Goal: Task Accomplishment & Management: Use online tool/utility

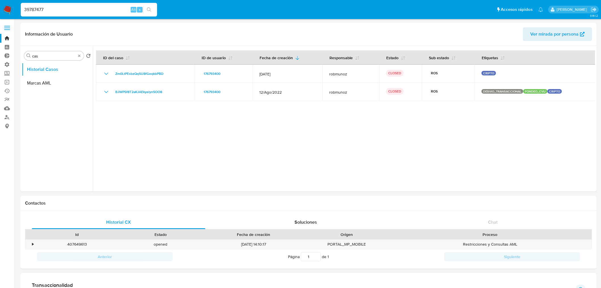
select select "10"
click at [0, 7] on nav "Pausado Ver notificaciones 39787477 Alt s Accesos rápidos Presiona las siguient…" at bounding box center [300, 9] width 601 height 19
type input "219911082"
click at [9, 38] on link "Bandeja" at bounding box center [34, 38] width 68 height 9
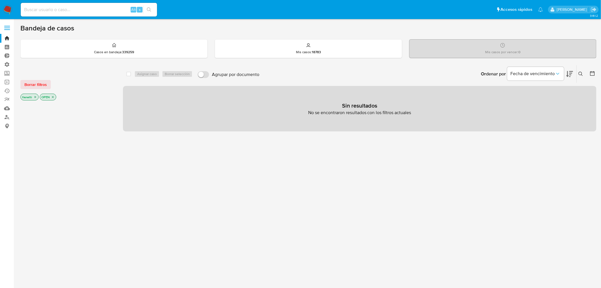
drag, startPoint x: 27, startPoint y: 82, endPoint x: 48, endPoint y: 90, distance: 22.7
click at [27, 82] on span "Borrar filtros" at bounding box center [35, 84] width 22 height 8
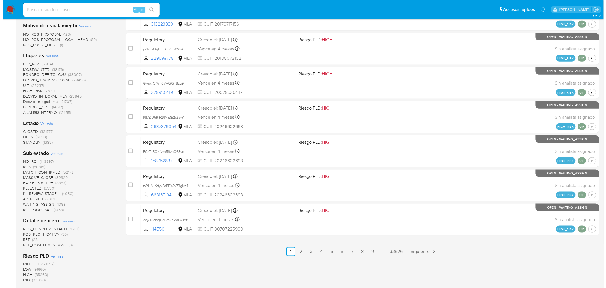
scroll to position [126, 0]
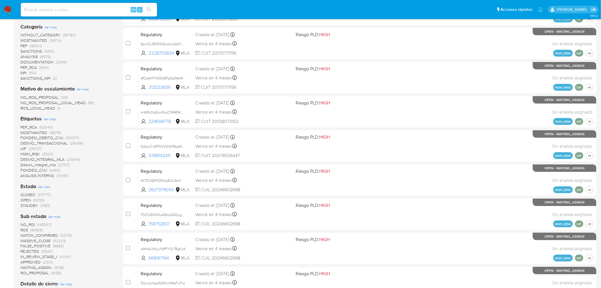
click at [47, 118] on span "Ver más" at bounding box center [49, 118] width 13 height 5
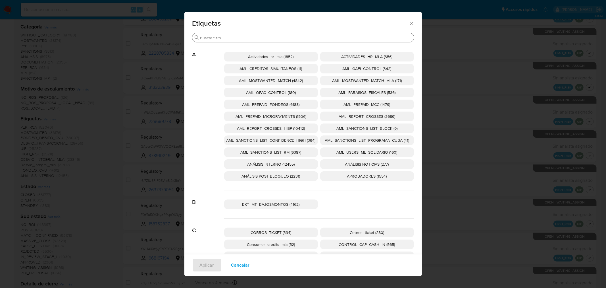
click at [278, 37] on input "Buscar" at bounding box center [305, 37] width 211 height 5
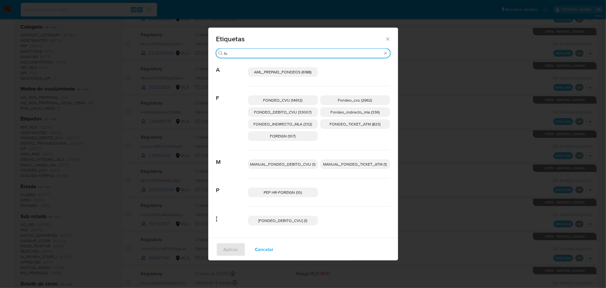
type input "fo"
click at [289, 99] on span "FONDEO_CVU (14612)" at bounding box center [282, 100] width 39 height 6
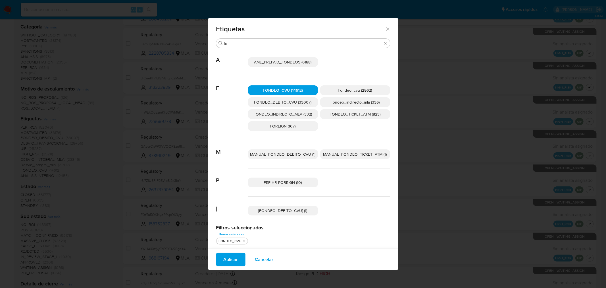
click at [236, 261] on span "Aplicar" at bounding box center [231, 259] width 14 height 13
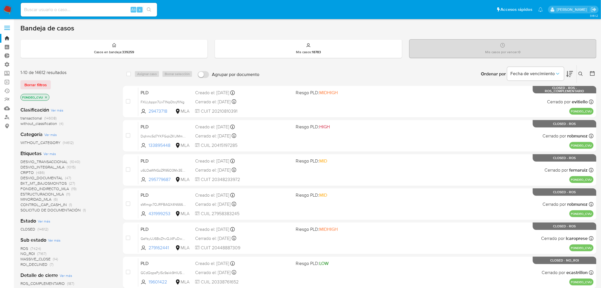
click at [570, 73] on icon at bounding box center [570, 73] width 7 height 7
click at [536, 72] on span "Fecha de vencimiento" at bounding box center [533, 74] width 44 height 6
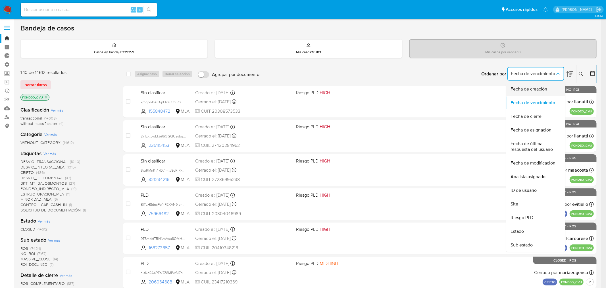
click at [529, 87] on span "Fecha de creación" at bounding box center [529, 89] width 37 height 6
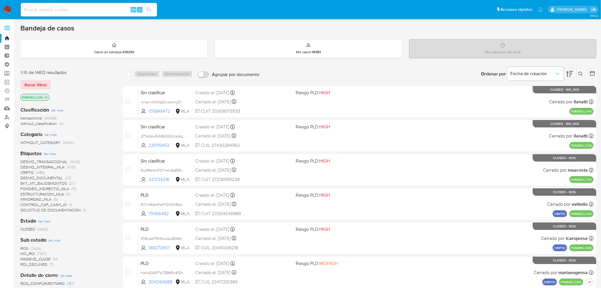
click at [569, 75] on icon at bounding box center [570, 73] width 7 height 7
click at [47, 96] on icon "close-filter" at bounding box center [45, 96] width 3 height 3
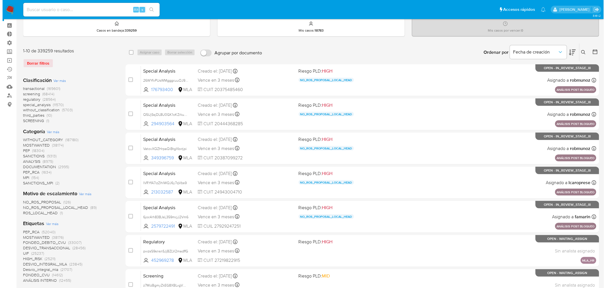
scroll to position [63, 0]
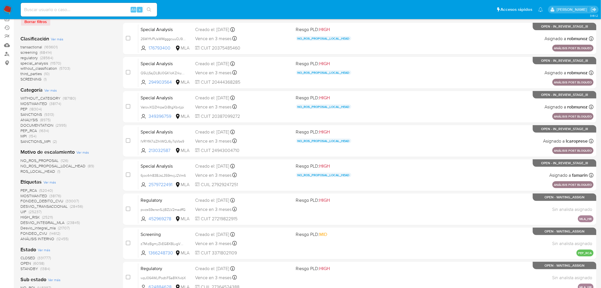
click at [52, 181] on span "Ver más" at bounding box center [49, 181] width 13 height 5
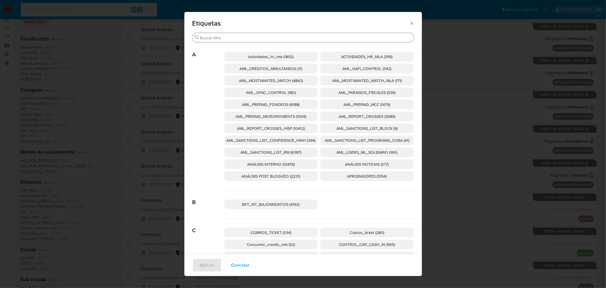
click at [240, 37] on input "Buscar" at bounding box center [305, 37] width 211 height 5
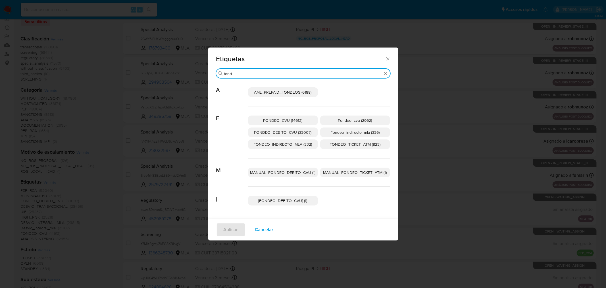
type input "fond"
click at [361, 117] on span "Fondeo_cvu (2962)" at bounding box center [355, 120] width 34 height 6
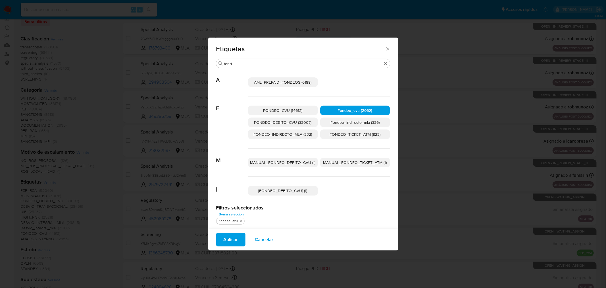
click at [231, 240] on span "Aplicar" at bounding box center [231, 239] width 14 height 13
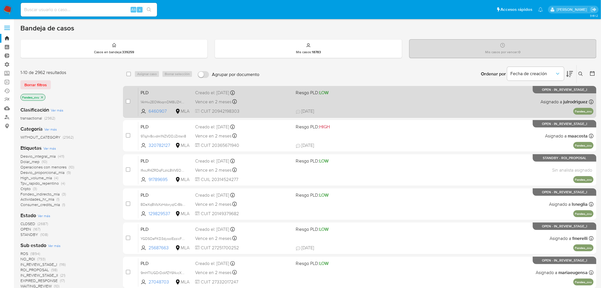
click at [276, 105] on div "Vence en 2 meses Vence el [DATE] 03:37:46" at bounding box center [243, 102] width 96 height 8
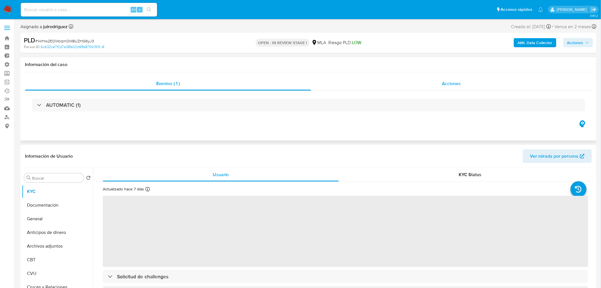
click at [461, 86] on span "Acciones" at bounding box center [451, 83] width 19 height 7
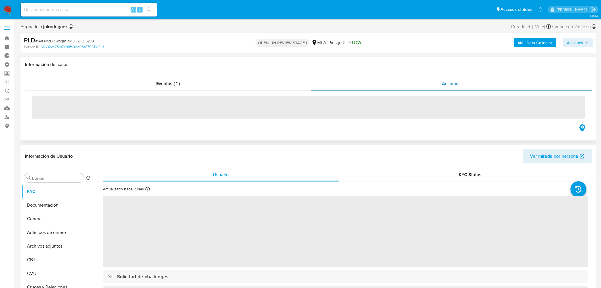
select select "10"
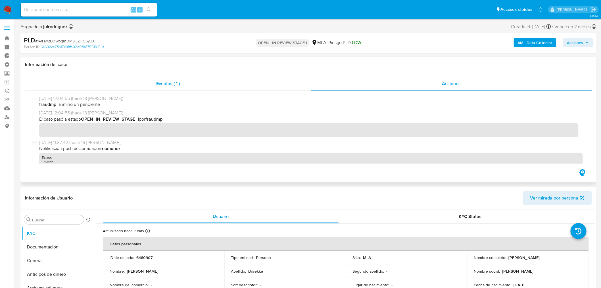
click at [152, 78] on div "Eventos ( 1 )" at bounding box center [168, 84] width 286 height 14
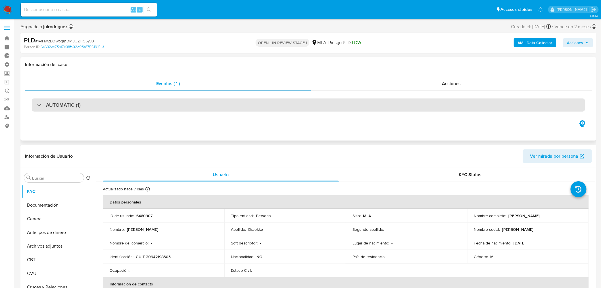
click at [130, 105] on div "AUTOMATIC (1)" at bounding box center [308, 104] width 553 height 13
